Goal: Task Accomplishment & Management: Manage account settings

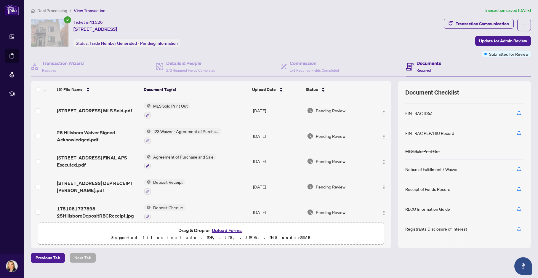
click at [203, 33] on div "Ticket #: 41526 25 Hillsboro Ave, Toronto, Ontario M5R 1S6, Canada Status: Trad…" at bounding box center [236, 33] width 411 height 28
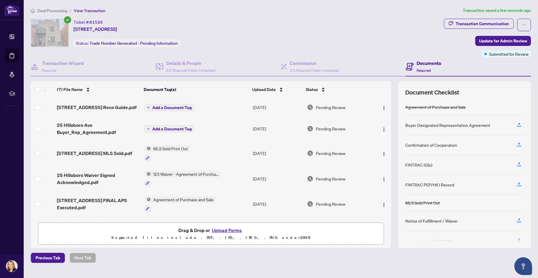
click at [164, 107] on span "Add a Document Tag" at bounding box center [171, 108] width 39 height 4
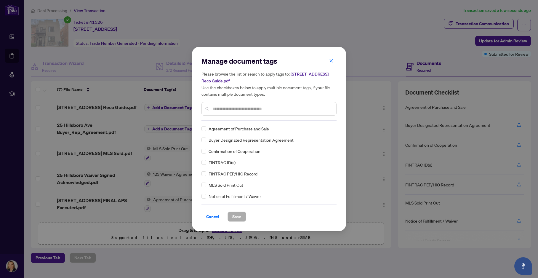
click at [218, 119] on div "Manage document tags Please browse the list or search to apply tags to: 25 Hill…" at bounding box center [269, 88] width 135 height 64
click at [215, 106] on input "text" at bounding box center [272, 109] width 119 height 7
type input "****"
click at [239, 219] on span "Save" at bounding box center [236, 216] width 9 height 9
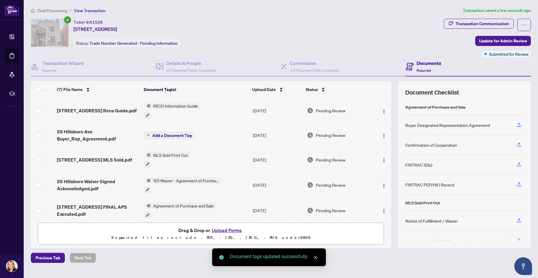
click at [171, 135] on span "Add a Document Tag" at bounding box center [171, 135] width 39 height 4
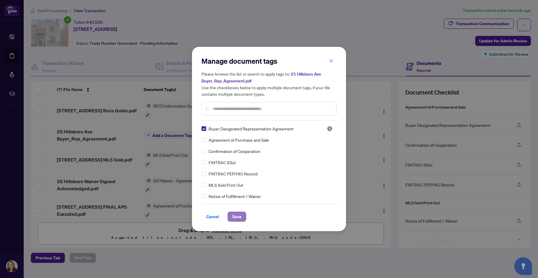
click at [237, 215] on span "Save" at bounding box center [236, 216] width 9 height 9
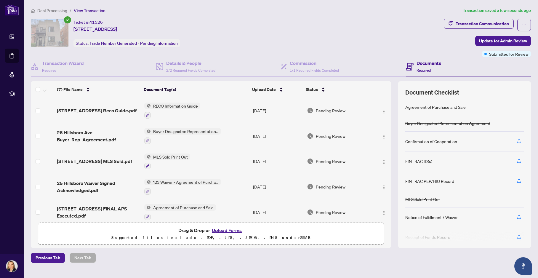
scroll to position [57, 0]
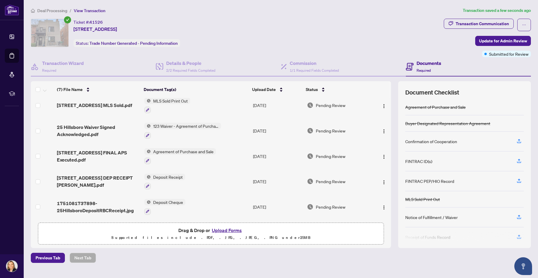
click at [171, 150] on span "Agreement of Purchase and Sale" at bounding box center [183, 151] width 65 height 7
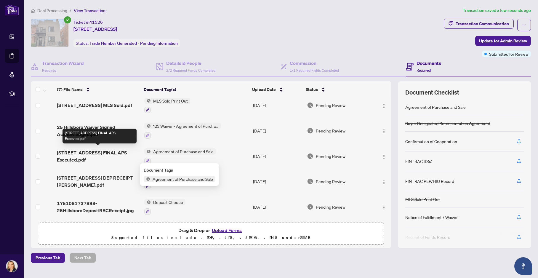
click at [88, 151] on span "[STREET_ADDRESS] FINAL APS Executed.pdf" at bounding box center [98, 156] width 82 height 14
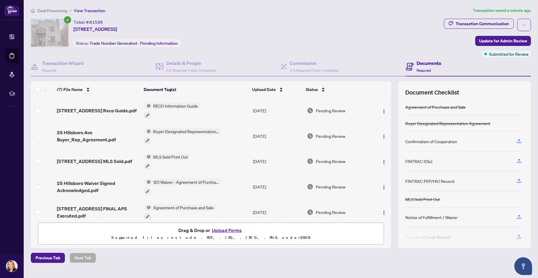
scroll to position [57, 0]
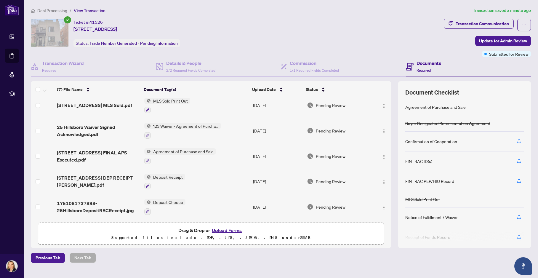
click at [186, 124] on span "123 Waiver - Agreement of Purchase and Sale" at bounding box center [186, 126] width 70 height 7
click at [181, 155] on span "123 Waiver - Agreement of Purchase and Sale" at bounding box center [185, 156] width 88 height 13
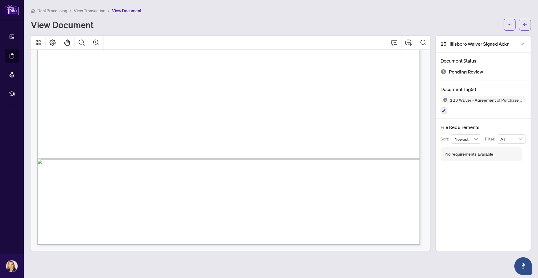
scroll to position [144, 0]
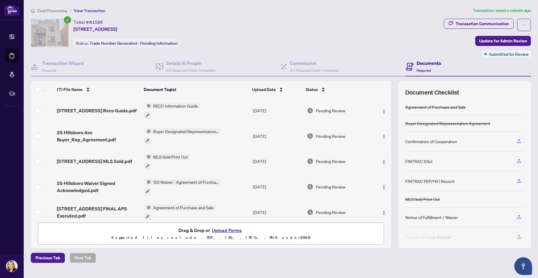
scroll to position [57, 0]
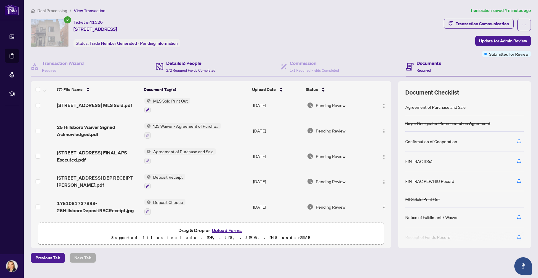
drag, startPoint x: 221, startPoint y: 90, endPoint x: 207, endPoint y: 67, distance: 26.6
click at [221, 90] on th "Document Tag(s)" at bounding box center [195, 89] width 108 height 17
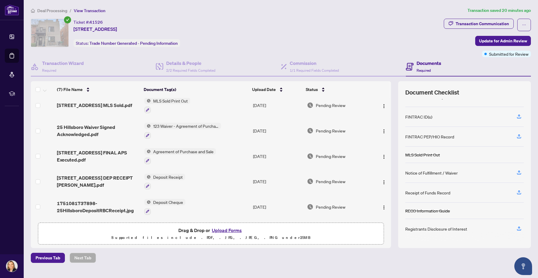
scroll to position [0, 0]
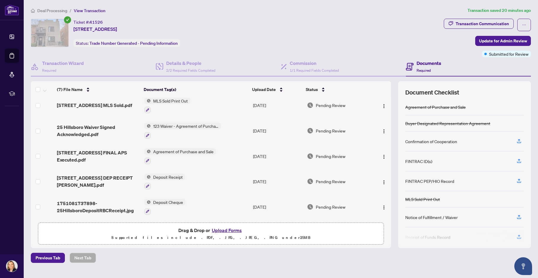
click at [189, 150] on span "Agreement of Purchase and Sale" at bounding box center [183, 151] width 65 height 7
click at [187, 181] on span "Agreement of Purchase and Sale" at bounding box center [182, 179] width 65 height 7
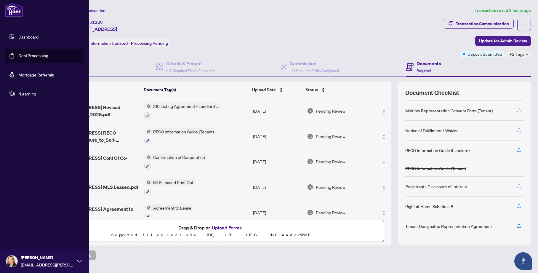
click at [29, 34] on link "Dashboard" at bounding box center [28, 36] width 20 height 5
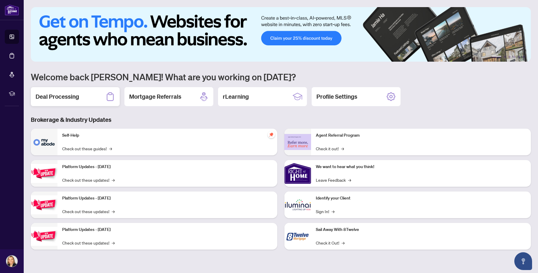
click at [61, 98] on h2 "Deal Processing" at bounding box center [58, 96] width 44 height 8
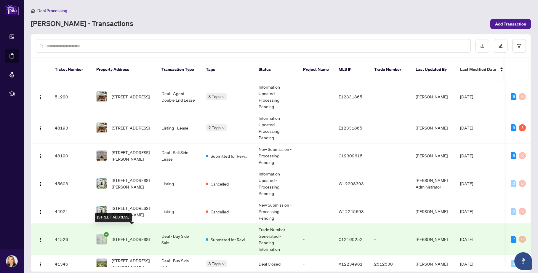
click at [128, 236] on span "[STREET_ADDRESS]" at bounding box center [131, 239] width 38 height 7
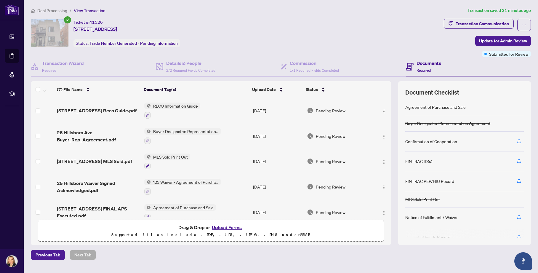
scroll to position [60, 0]
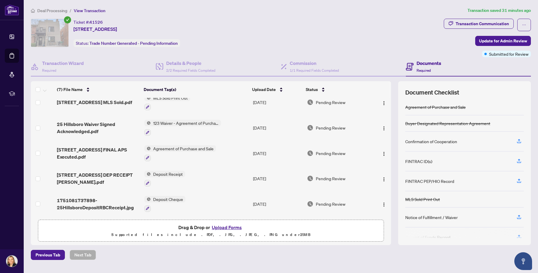
click at [177, 12] on ol "Deal Processing / View Transaction" at bounding box center [248, 10] width 435 height 7
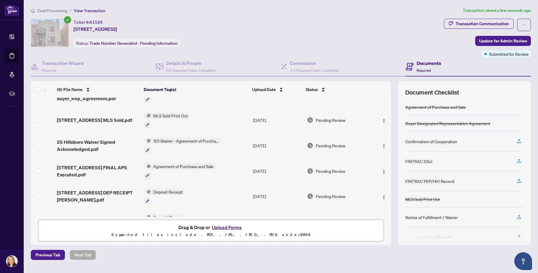
scroll to position [0, 0]
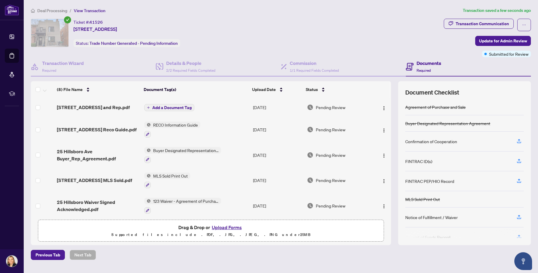
click at [173, 106] on span "Add a Document Tag" at bounding box center [171, 108] width 39 height 4
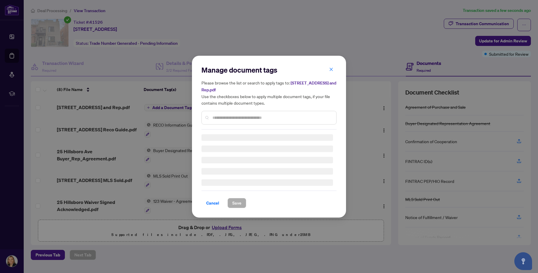
click at [216, 117] on div "Manage document tags Please browse the list or search to apply tags to: [STREET…" at bounding box center [269, 97] width 135 height 64
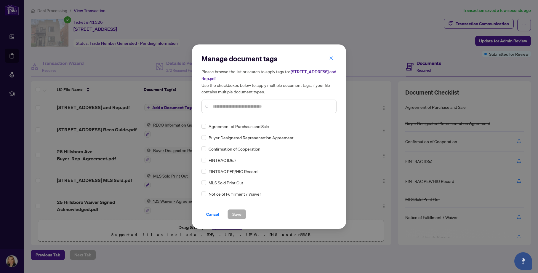
click at [224, 105] on input "text" at bounding box center [272, 106] width 119 height 7
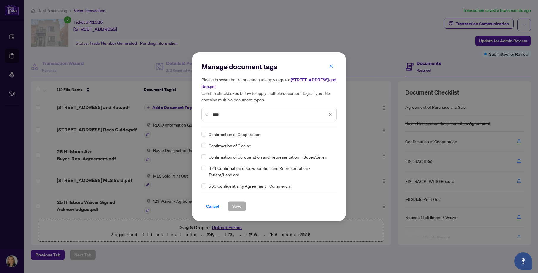
type input "****"
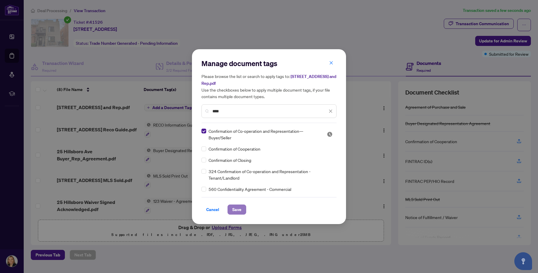
click at [237, 210] on span "Save" at bounding box center [236, 209] width 9 height 9
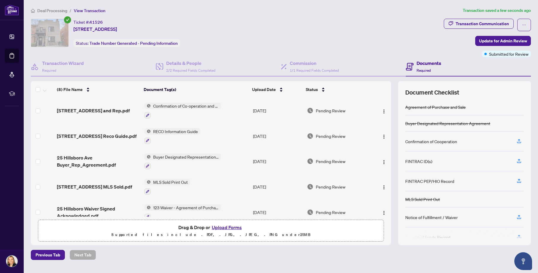
click at [184, 105] on span "Confirmation of Co-operation and Representation—Buyer/Seller" at bounding box center [186, 106] width 70 height 7
click at [147, 115] on icon "button" at bounding box center [147, 115] width 3 height 3
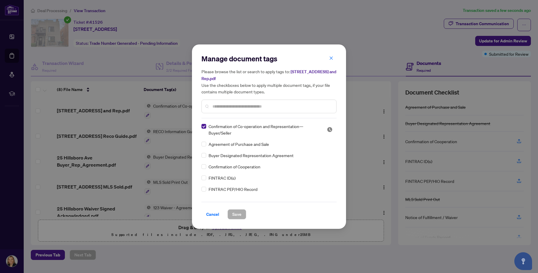
click at [221, 106] on input "text" at bounding box center [272, 106] width 119 height 7
click at [215, 106] on input "text" at bounding box center [272, 106] width 119 height 7
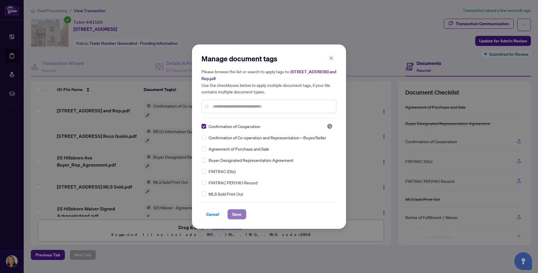
click at [237, 214] on span "Save" at bounding box center [236, 214] width 9 height 9
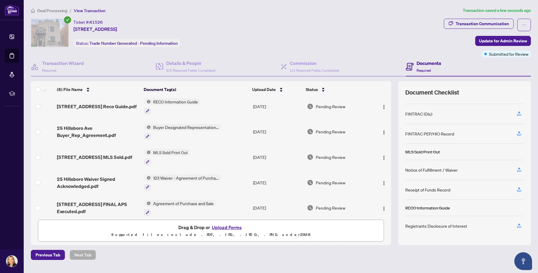
scroll to position [85, 0]
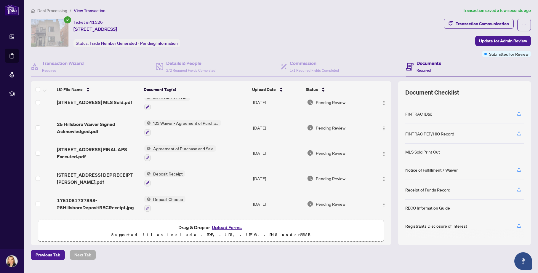
click at [185, 146] on span "Agreement of Purchase and Sale" at bounding box center [183, 148] width 65 height 7
click at [74, 147] on span "[STREET_ADDRESS] FINAL APS Executed.pdf" at bounding box center [98, 153] width 82 height 14
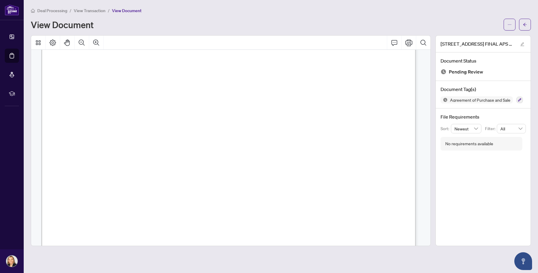
scroll to position [7494, 0]
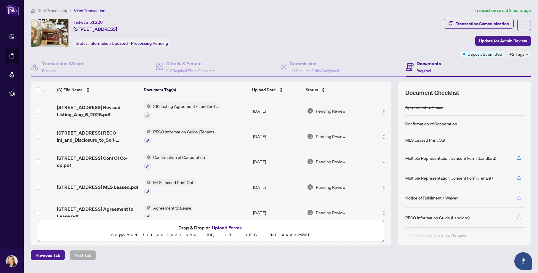
drag, startPoint x: 232, startPoint y: 148, endPoint x: 216, endPoint y: 97, distance: 54.1
click at [232, 146] on tbody "[STREET_ADDRESS] Revised Listing_Aug_6_2025.pdf 210 Listing Agreement - Landlor…" at bounding box center [211, 174] width 360 height 152
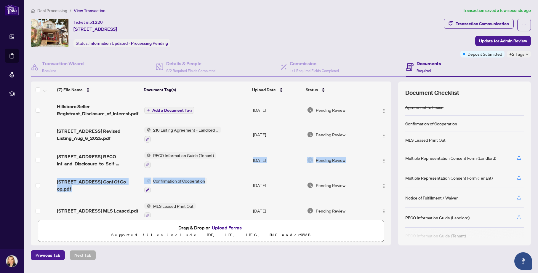
click at [173, 109] on span "Add a Document Tag" at bounding box center [171, 110] width 39 height 4
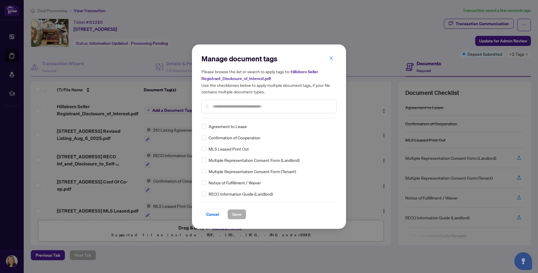
click at [217, 105] on input "text" at bounding box center [272, 106] width 119 height 7
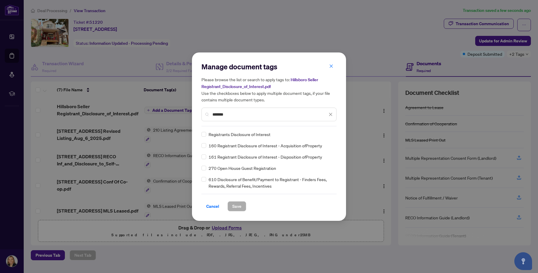
type input "*******"
click at [201, 155] on div "Manage document tags Please browse the list or search to apply tags to: Hillsbo…" at bounding box center [269, 136] width 154 height 168
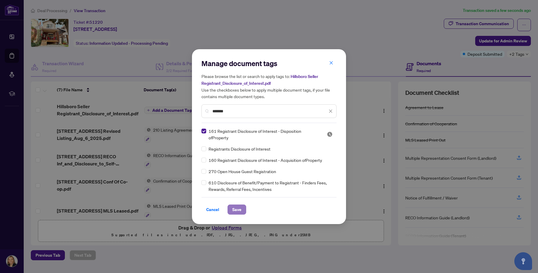
click at [237, 208] on span "Save" at bounding box center [236, 209] width 9 height 9
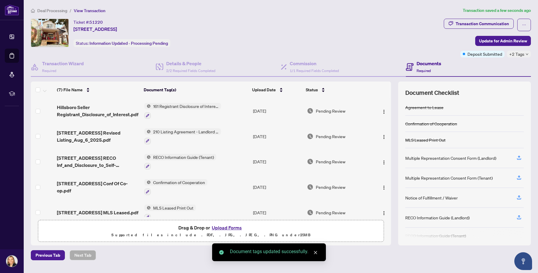
click at [86, 114] on span "Hillsboro Seller Registrant_Disclosure_of_Interest.pdf" at bounding box center [98, 111] width 82 height 14
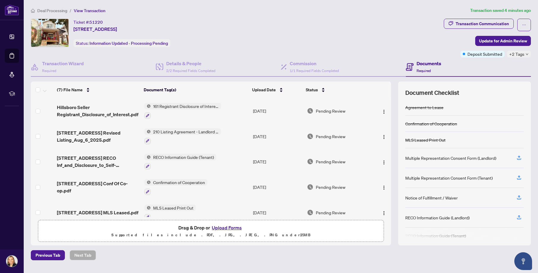
click at [493, 90] on div "Document Checklist" at bounding box center [465, 93] width 119 height 8
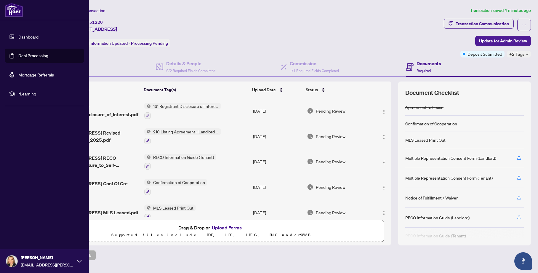
click at [24, 36] on link "Dashboard" at bounding box center [28, 36] width 20 height 5
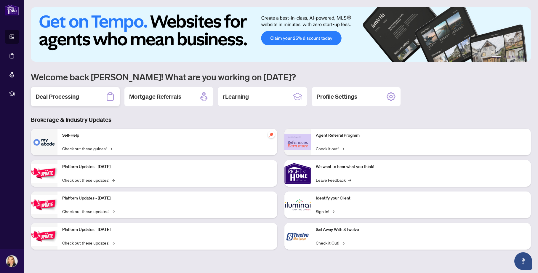
click at [66, 96] on h2 "Deal Processing" at bounding box center [58, 96] width 44 height 8
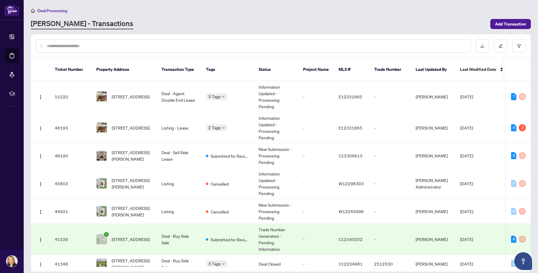
click at [125, 236] on span "[STREET_ADDRESS]" at bounding box center [131, 239] width 38 height 7
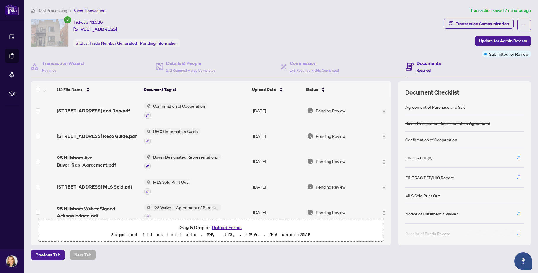
click at [487, 173] on div "FINTRAC PEP/HIO Record" at bounding box center [465, 178] width 119 height 20
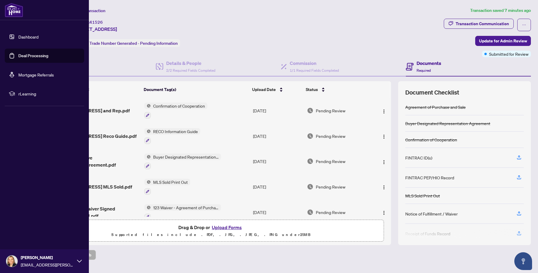
click at [16, 129] on div "Dashboard Deal Processing Mortgage Referrals rLearning Beata Kosc beata.a.kosc@…" at bounding box center [44, 136] width 89 height 273
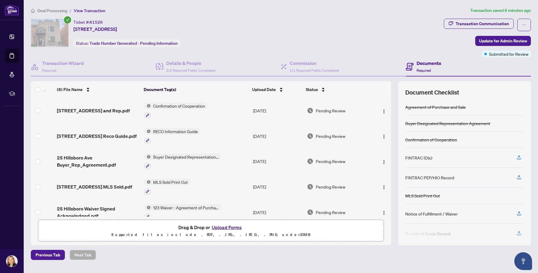
click at [188, 207] on span "123 Waiver - Agreement of Purchase and Sale" at bounding box center [186, 207] width 70 height 7
click at [179, 237] on span "123 Waiver - Agreement of Purchase and Sale" at bounding box center [185, 239] width 88 height 13
click at [180, 207] on span "123 Waiver - Agreement of Purchase and Sale" at bounding box center [186, 207] width 70 height 7
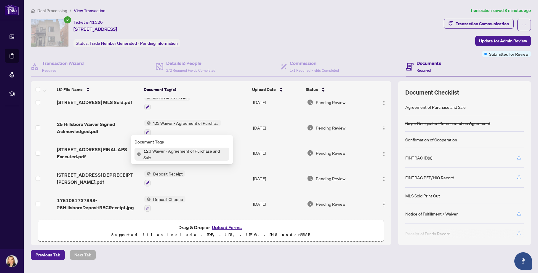
click at [161, 151] on span "123 Waiver - Agreement of Purchase and Sale" at bounding box center [185, 154] width 88 height 13
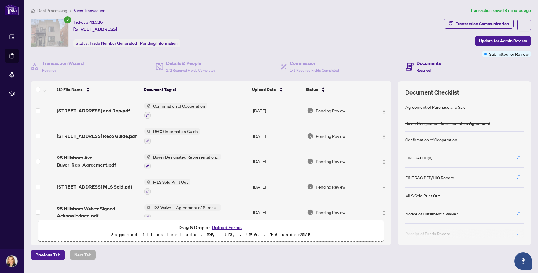
scroll to position [85, 0]
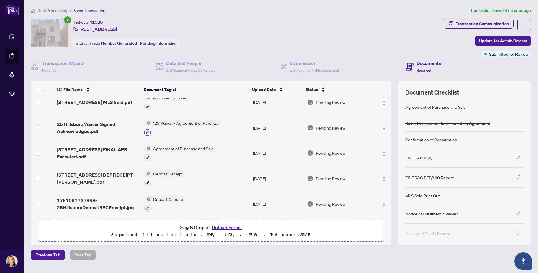
click at [147, 131] on icon "button" at bounding box center [147, 132] width 3 height 3
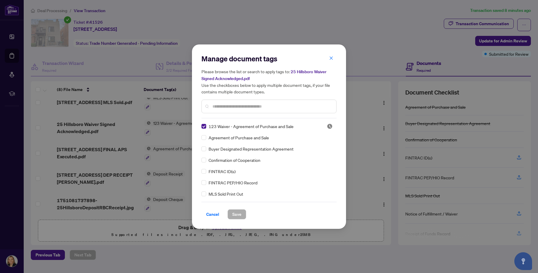
click at [224, 116] on div "Manage document tags Please browse the list or search to apply tags to: 25 Hill…" at bounding box center [269, 86] width 135 height 64
click at [219, 106] on input "text" at bounding box center [272, 106] width 119 height 7
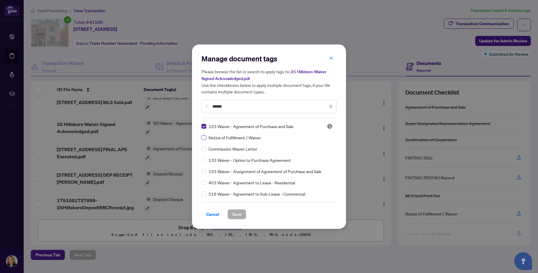
type input "******"
click at [236, 213] on span "Save" at bounding box center [236, 214] width 9 height 9
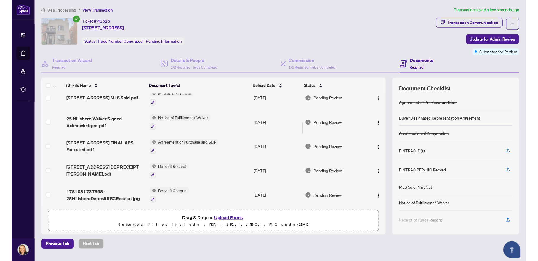
scroll to position [0, 0]
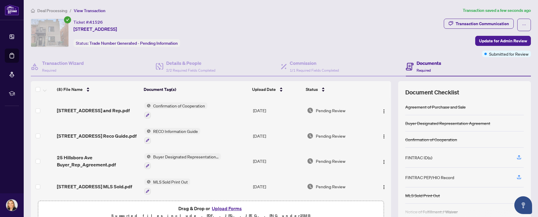
click at [515, 67] on div "Documents Required" at bounding box center [468, 66] width 125 height 19
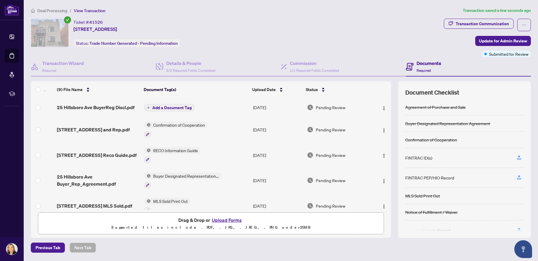
click at [173, 106] on span "Add a Document Tag" at bounding box center [171, 108] width 39 height 4
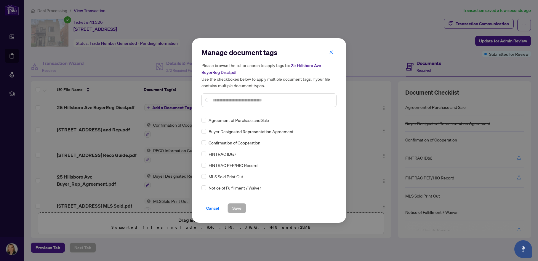
click at [218, 100] on input "text" at bounding box center [272, 100] width 119 height 7
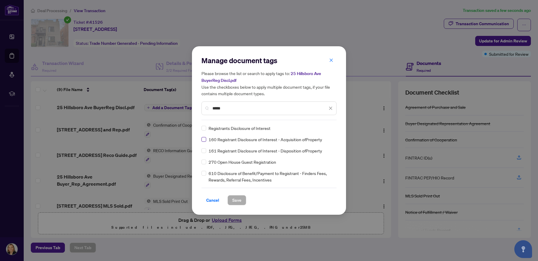
type input "*****"
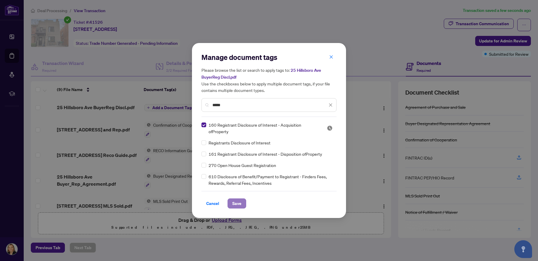
click at [235, 202] on span "Save" at bounding box center [236, 203] width 9 height 9
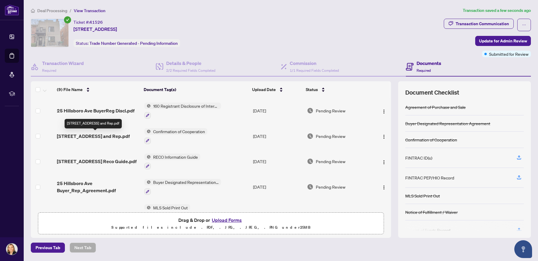
click at [102, 134] on span "[STREET_ADDRESS] and Rep.pdf" at bounding box center [93, 136] width 73 height 7
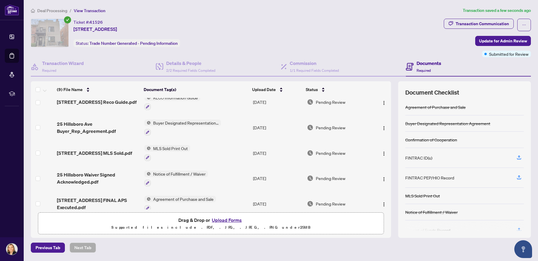
scroll to position [118, 0]
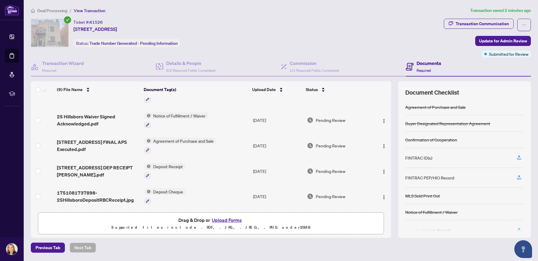
drag, startPoint x: 131, startPoint y: 95, endPoint x: 238, endPoint y: 24, distance: 128.9
click at [131, 93] on div "(9) File Name" at bounding box center [98, 89] width 82 height 7
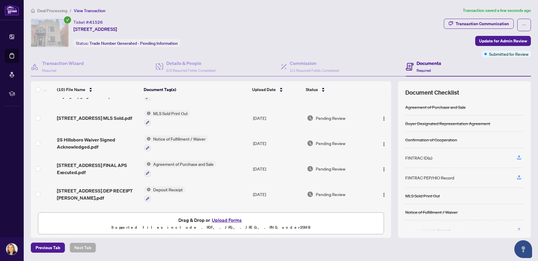
scroll to position [0, 0]
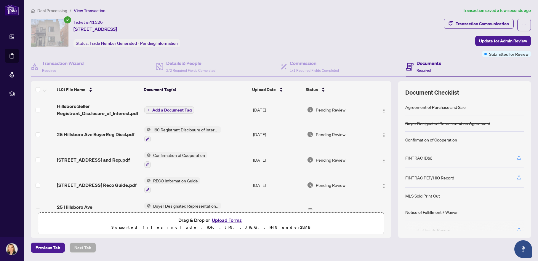
click at [168, 110] on span "Add a Document Tag" at bounding box center [171, 110] width 39 height 4
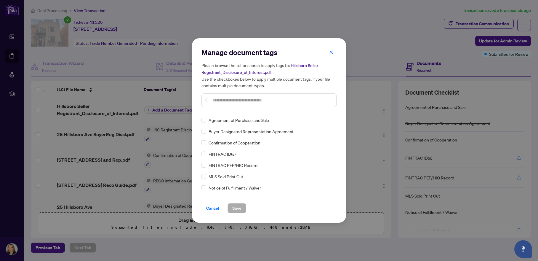
click at [225, 99] on input "text" at bounding box center [272, 100] width 119 height 7
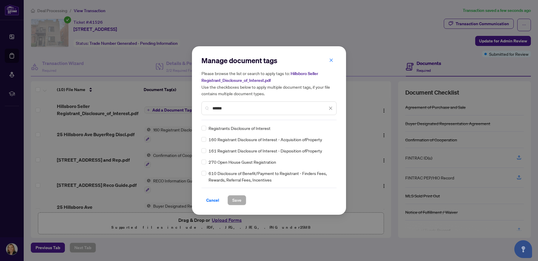
type input "******"
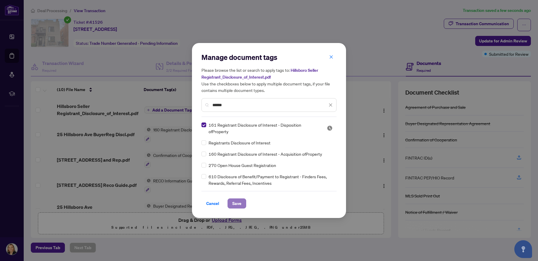
click at [240, 202] on span "Save" at bounding box center [236, 203] width 9 height 9
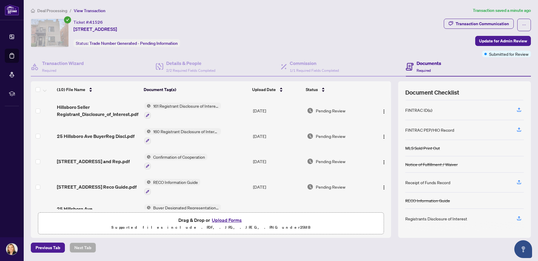
drag, startPoint x: 109, startPoint y: 96, endPoint x: 307, endPoint y: 2, distance: 219.6
click at [109, 93] on div "(10) File Name" at bounding box center [98, 89] width 82 height 7
